Goal: Task Accomplishment & Management: Manage account settings

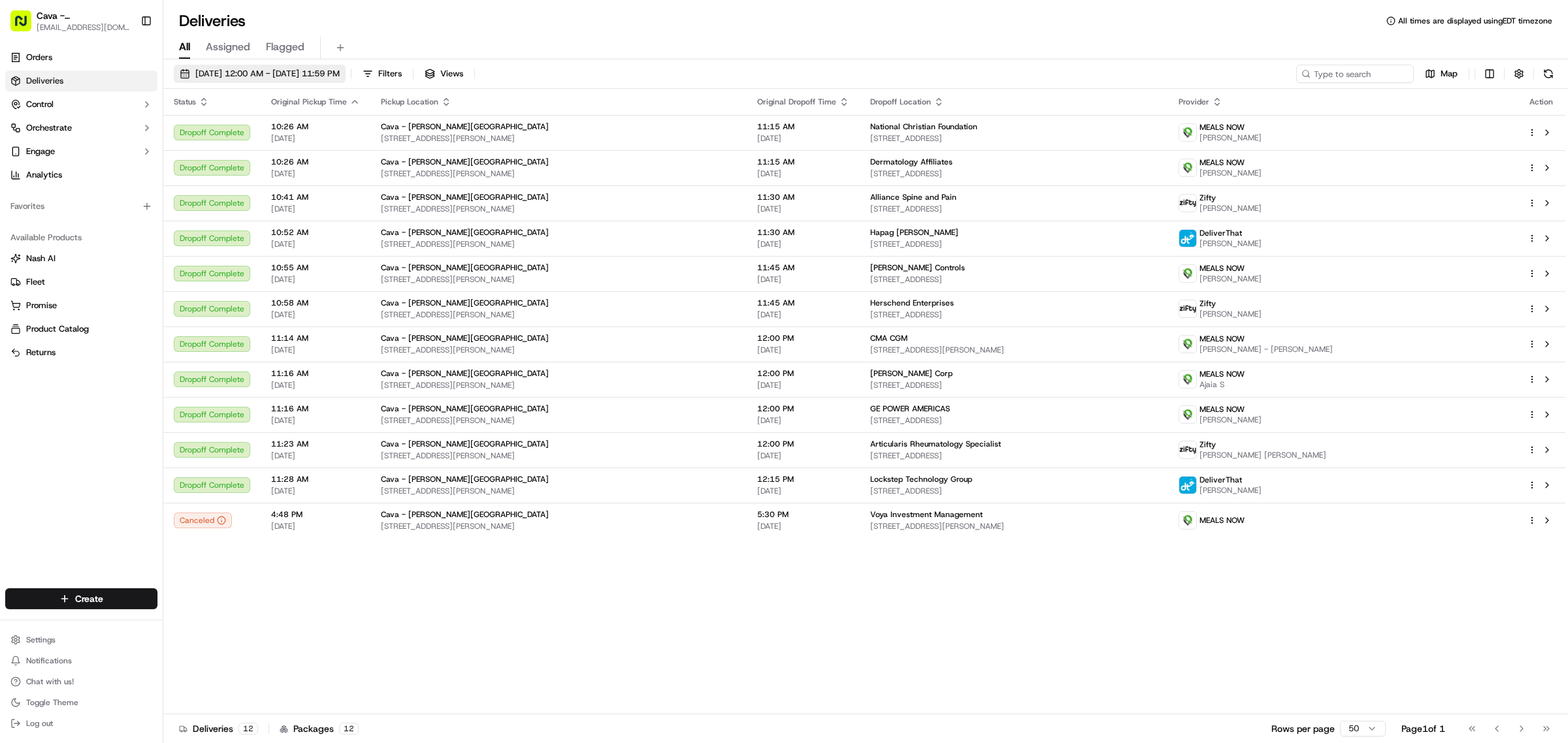
click at [302, 73] on span "[DATE] 12:00 AM - [DATE] 11:59 PM" at bounding box center [268, 73] width 145 height 12
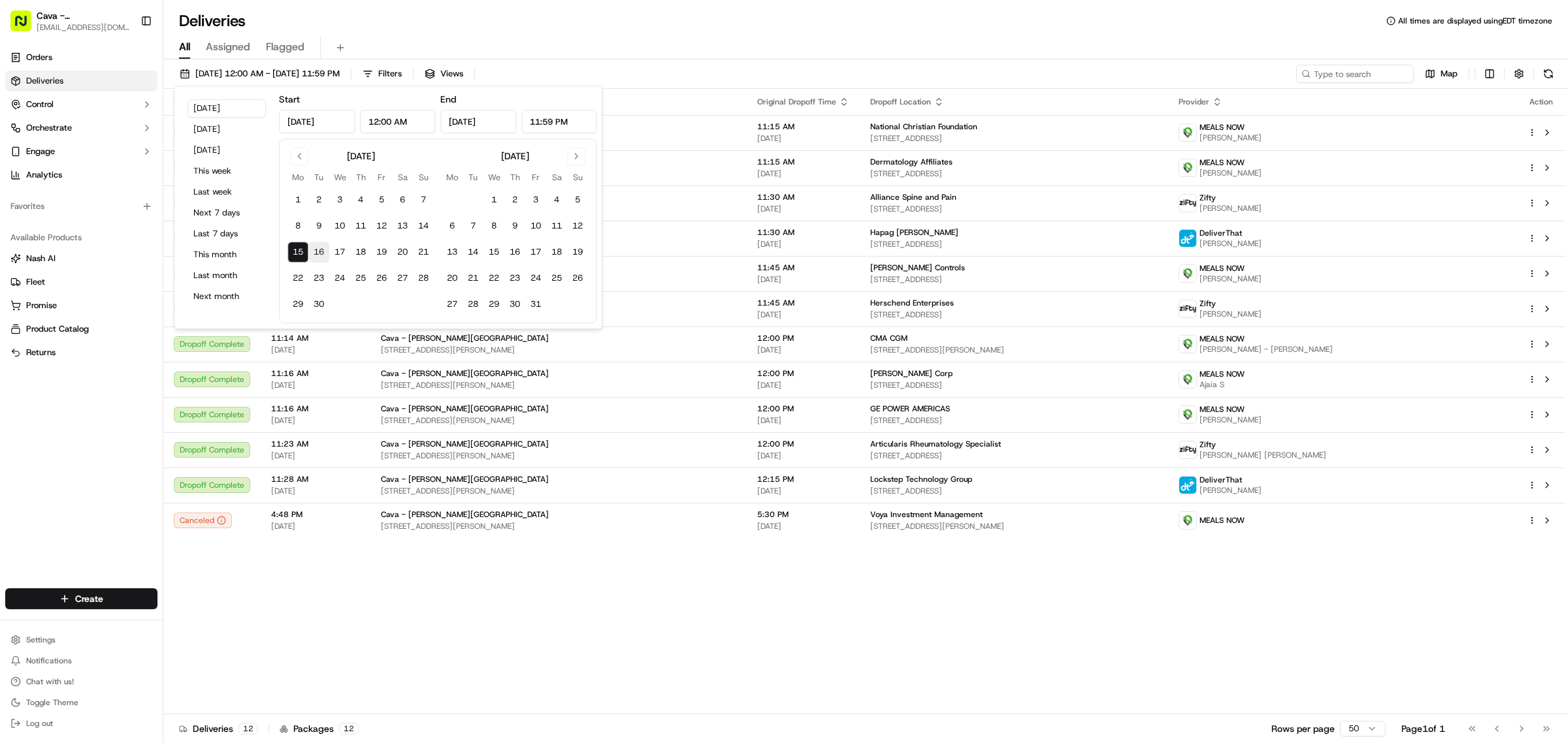
click at [317, 256] on button "16" at bounding box center [319, 252] width 21 height 21
type input "[DATE]"
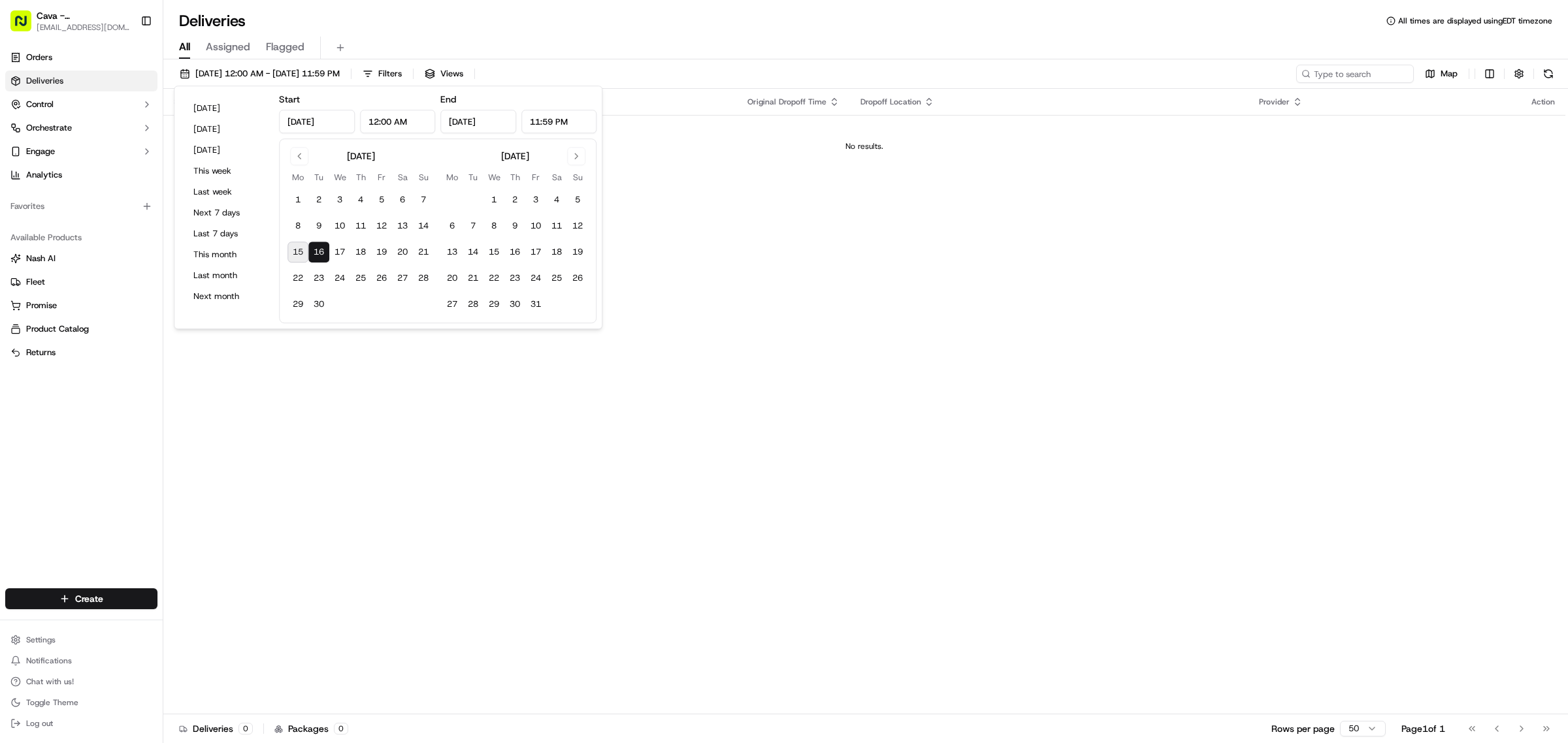
click at [514, 28] on div "Deliveries All times are displayed using EDT timezone" at bounding box center [865, 21] width 1405 height 21
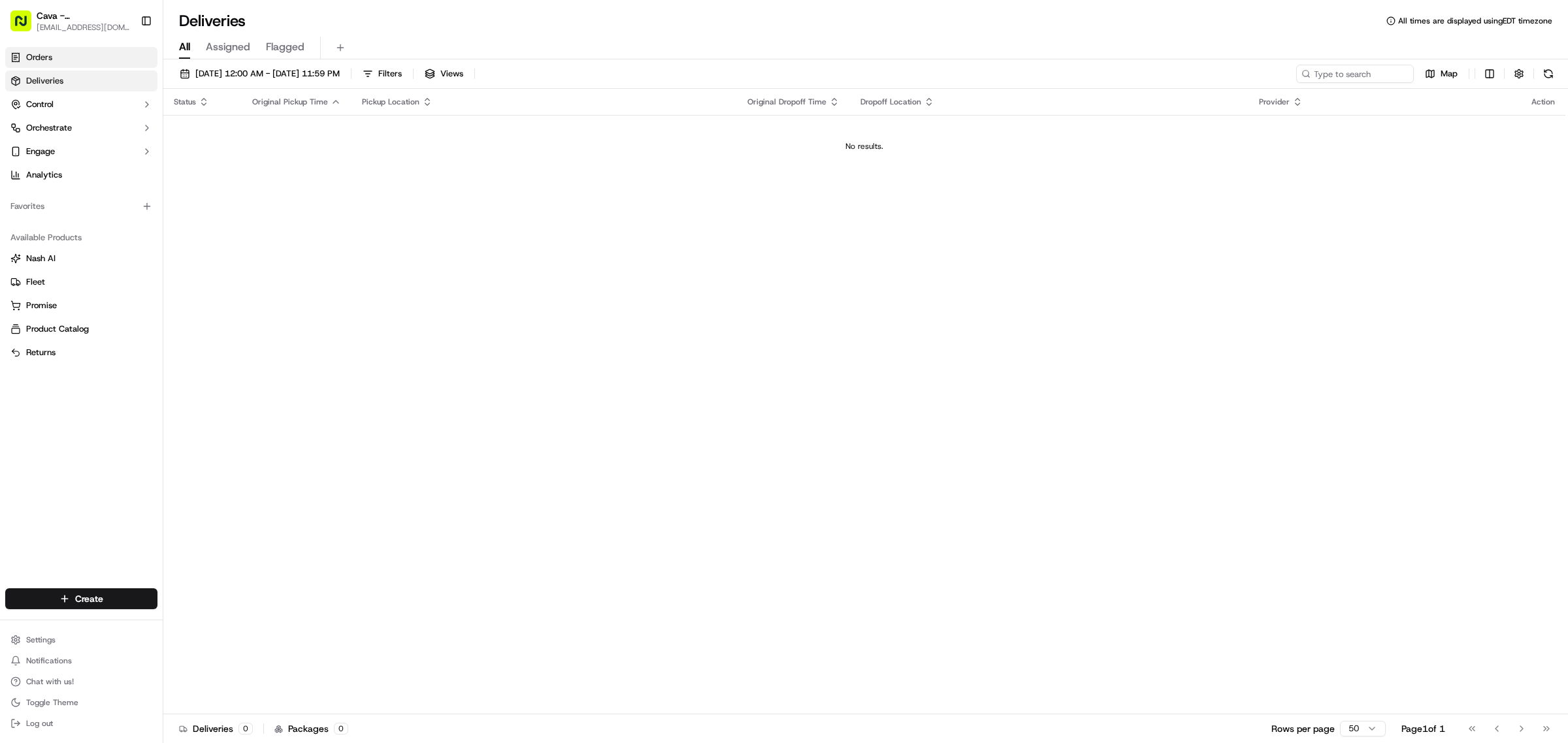
click at [64, 59] on link "Orders" at bounding box center [81, 57] width 152 height 21
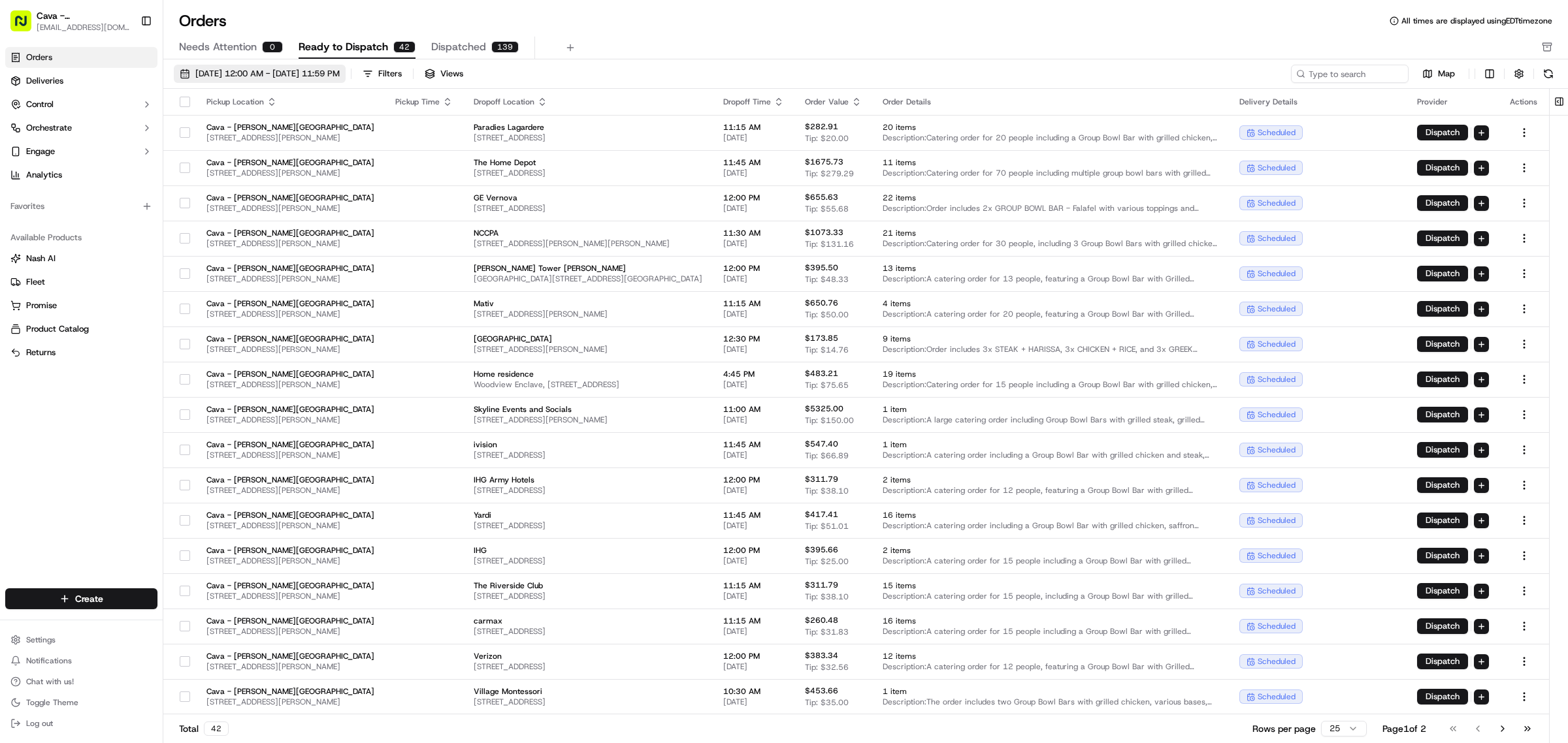
click at [209, 75] on span "[DATE] 12:00 AM - [DATE] 11:59 PM" at bounding box center [268, 73] width 145 height 12
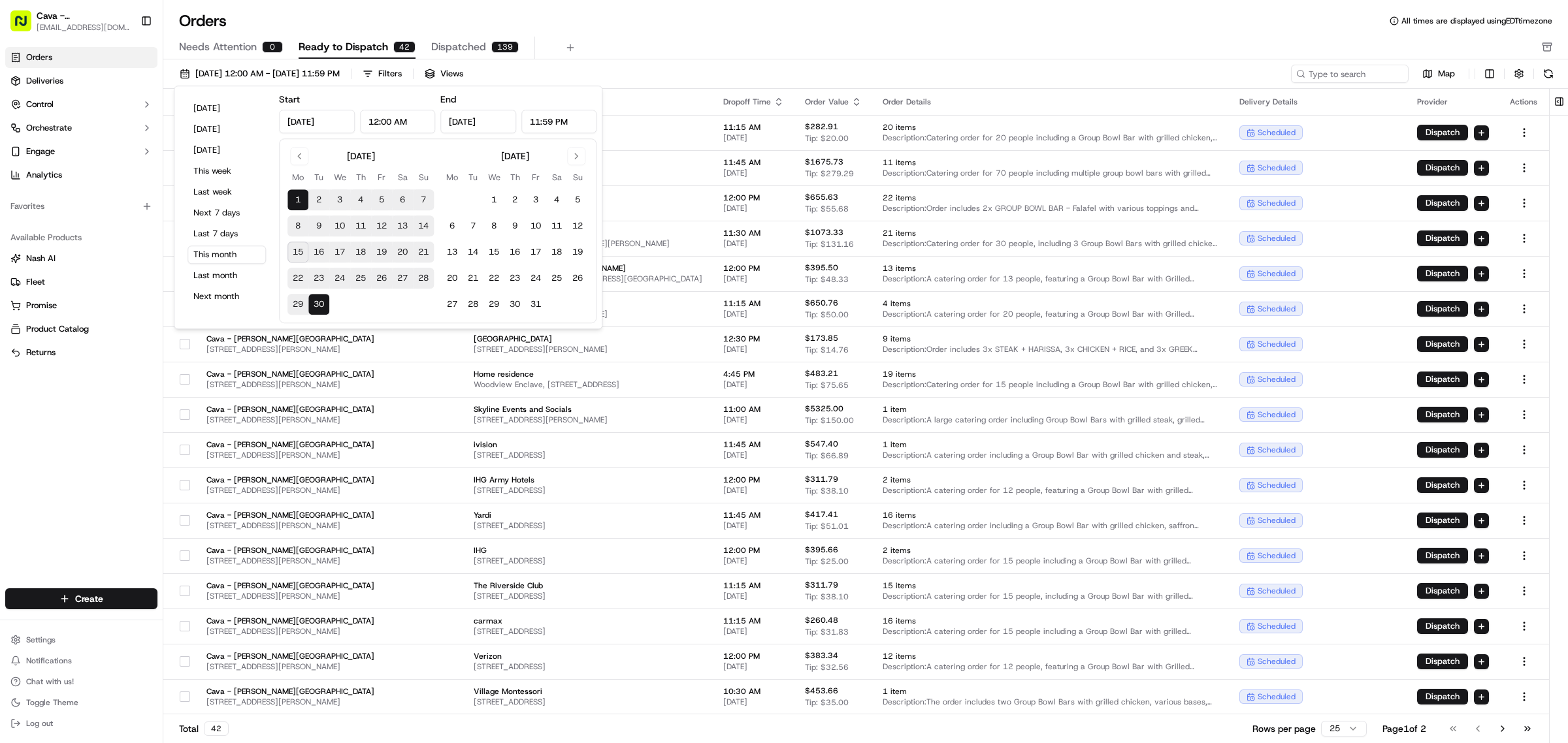
drag, startPoint x: 309, startPoint y: 252, endPoint x: 321, endPoint y: 251, distance: 12.0
click at [309, 251] on button "16" at bounding box center [319, 252] width 21 height 21
type input "[DATE]"
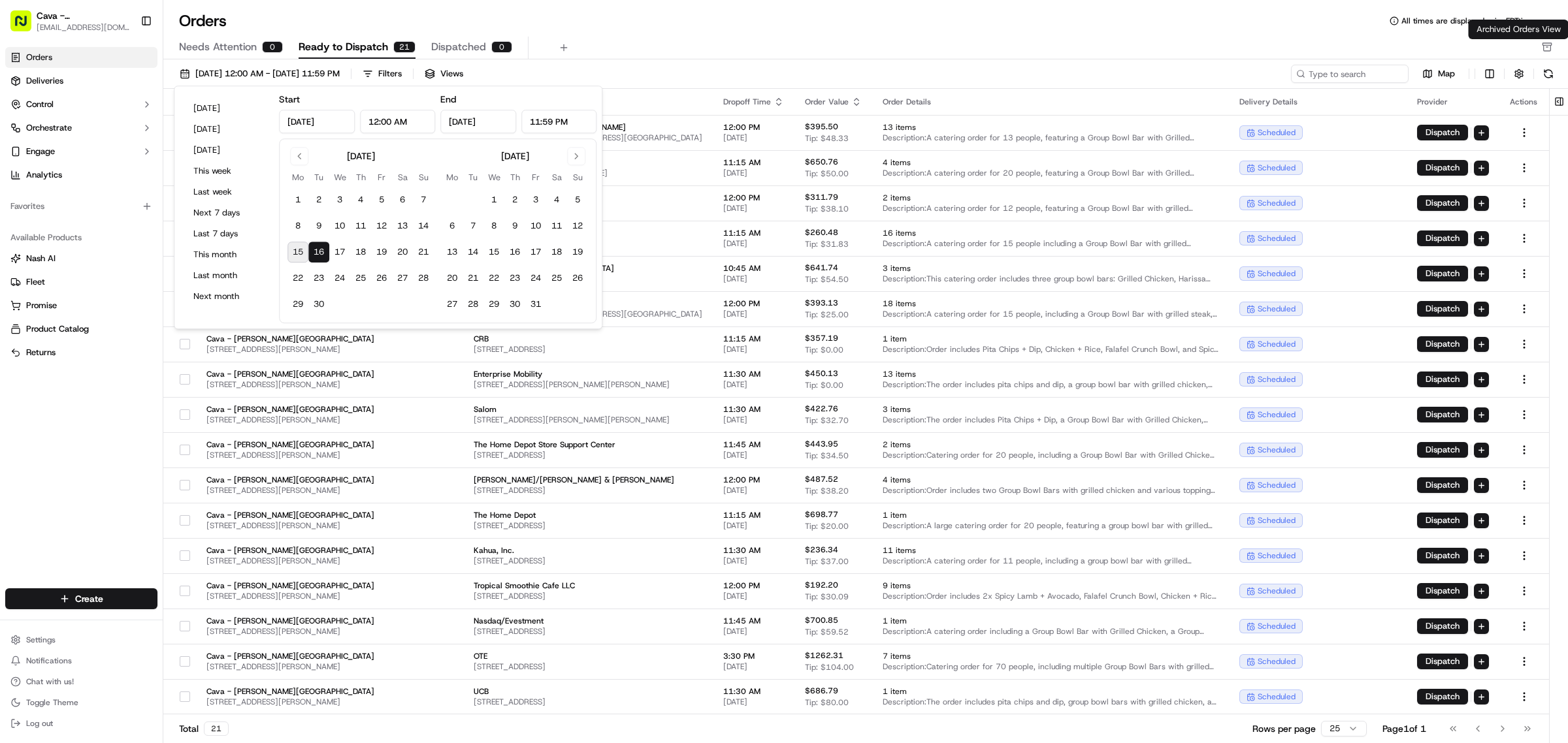
click at [1552, 46] on icon "button" at bounding box center [1547, 47] width 10 height 10
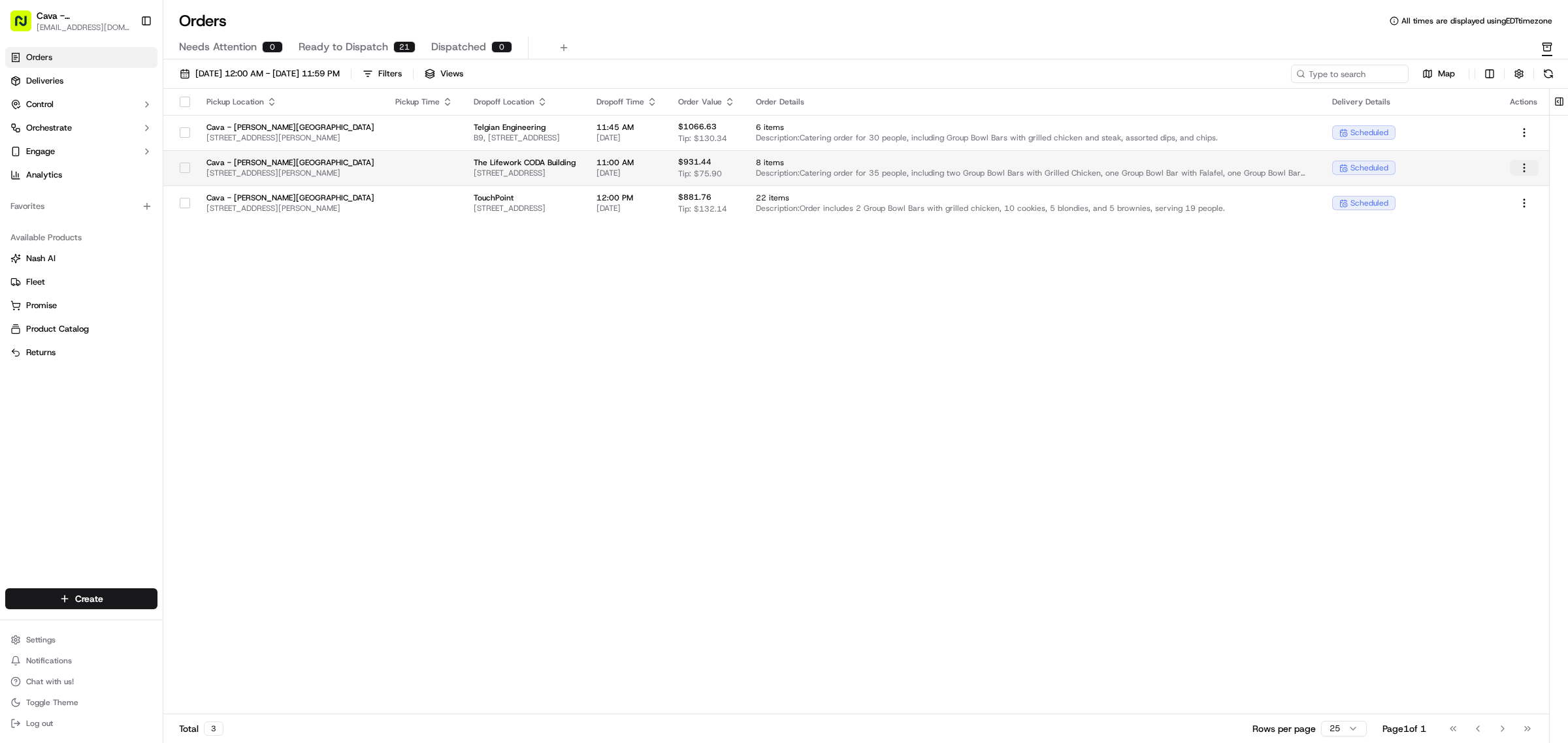
click at [1524, 165] on html "Cava - [PERSON_NAME] Springs [EMAIL_ADDRESS][DOMAIN_NAME] Toggle Sidebar Orders…" at bounding box center [784, 371] width 1568 height 743
click at [1458, 211] on div "Unarchive" at bounding box center [1495, 211] width 140 height 20
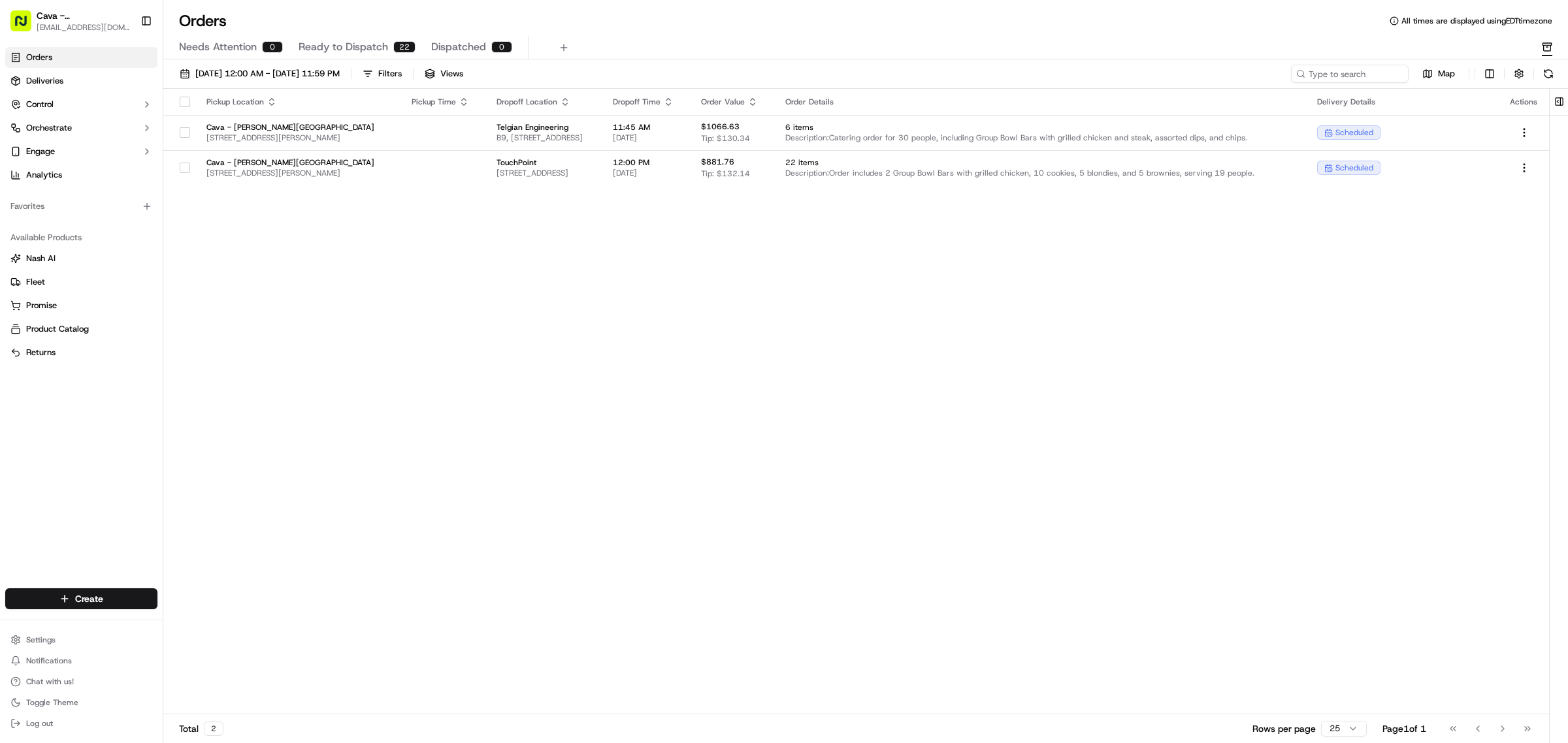
click at [318, 49] on span "Ready to Dispatch" at bounding box center [343, 47] width 90 height 16
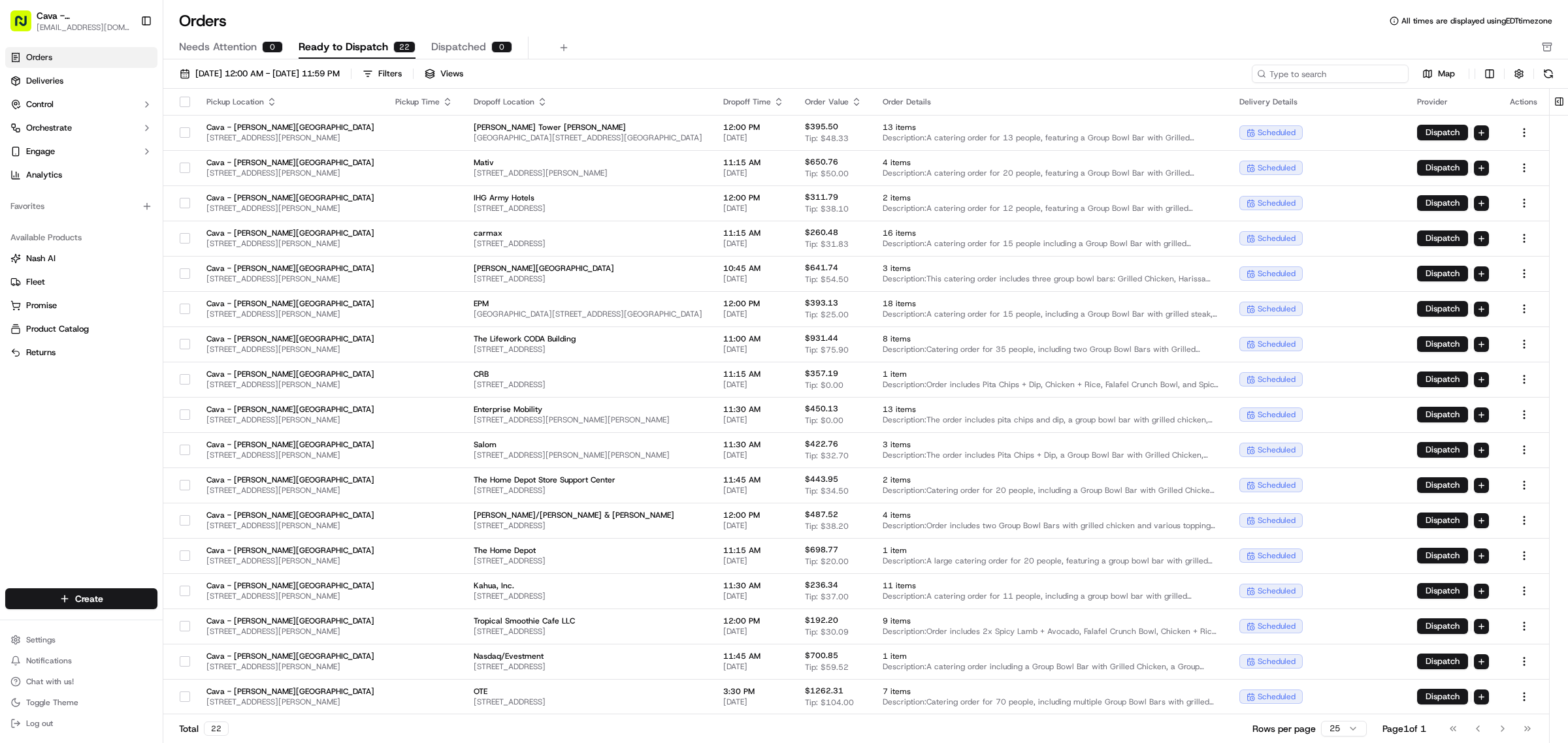
click at [1326, 79] on input at bounding box center [1330, 73] width 157 height 18
paste input "10192-9439018-3927895"
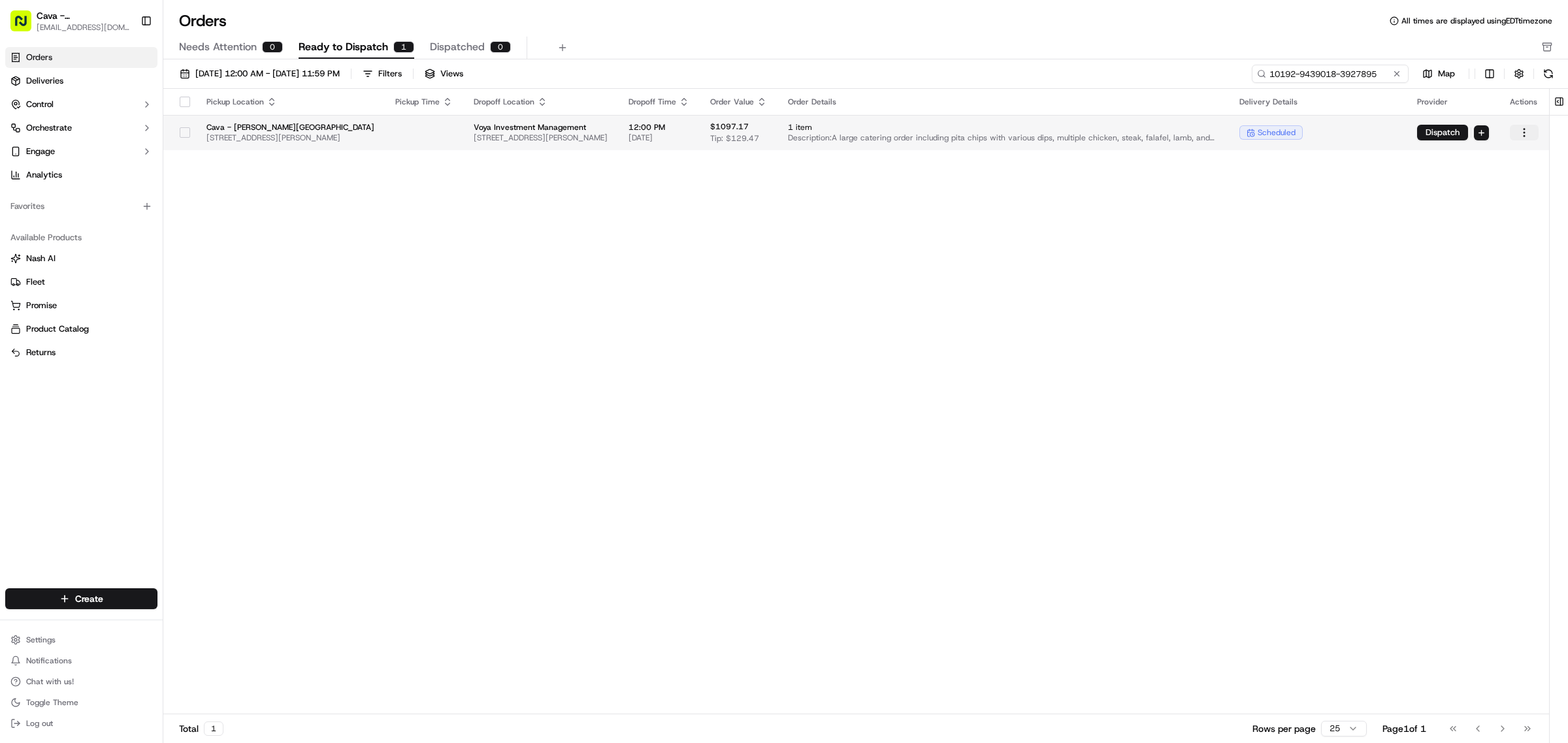
type input "10192-9439018-3927895"
click at [1527, 129] on html "Cava - [PERSON_NAME] Springs [EMAIL_ADDRESS][DOMAIN_NAME] Toggle Sidebar Orders…" at bounding box center [784, 371] width 1568 height 743
click at [1462, 253] on div "Archive" at bounding box center [1495, 254] width 140 height 20
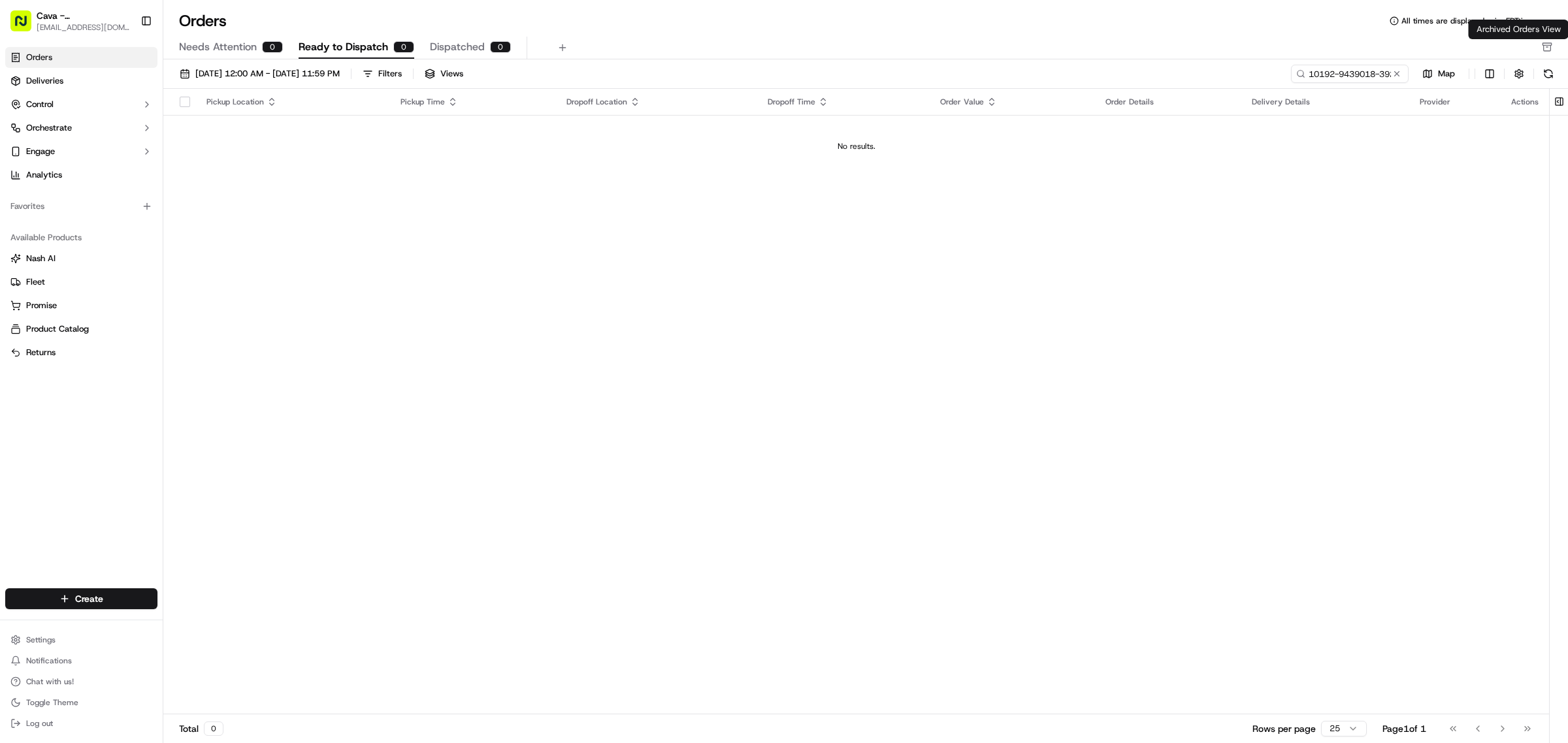
click at [1546, 43] on rect "button" at bounding box center [1547, 44] width 9 height 2
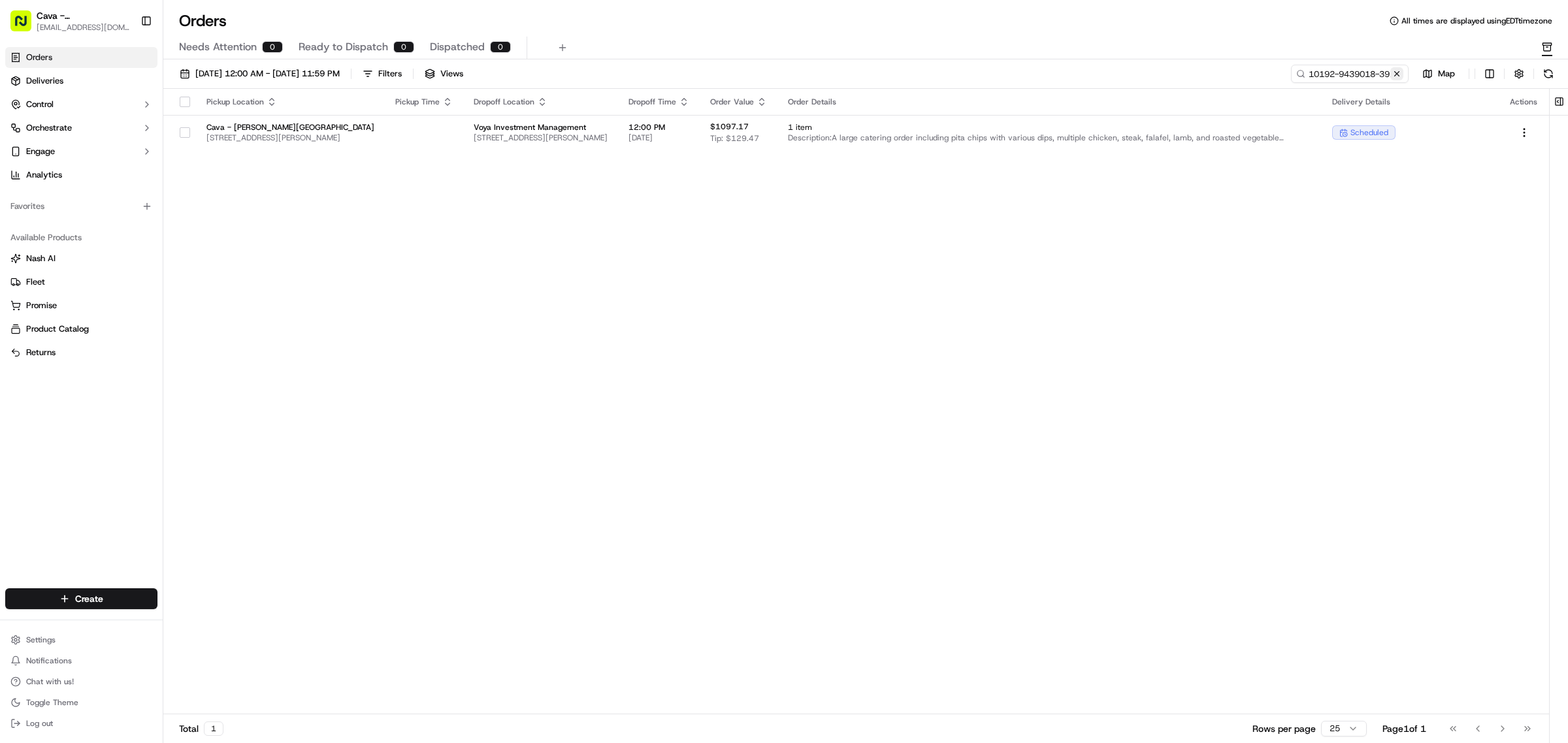
click at [1396, 75] on button at bounding box center [1397, 74] width 13 height 13
